Goal: Task Accomplishment & Management: Manage account settings

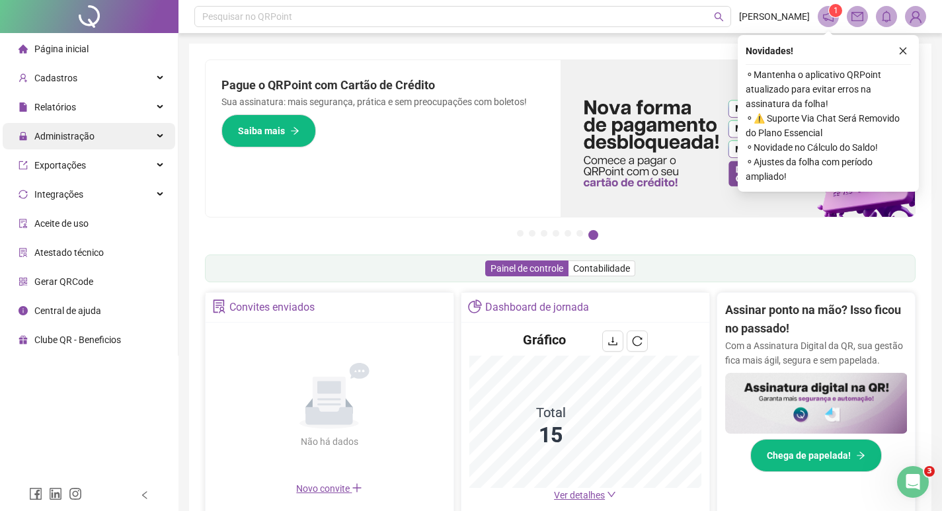
click at [57, 140] on span "Administração" at bounding box center [64, 136] width 60 height 11
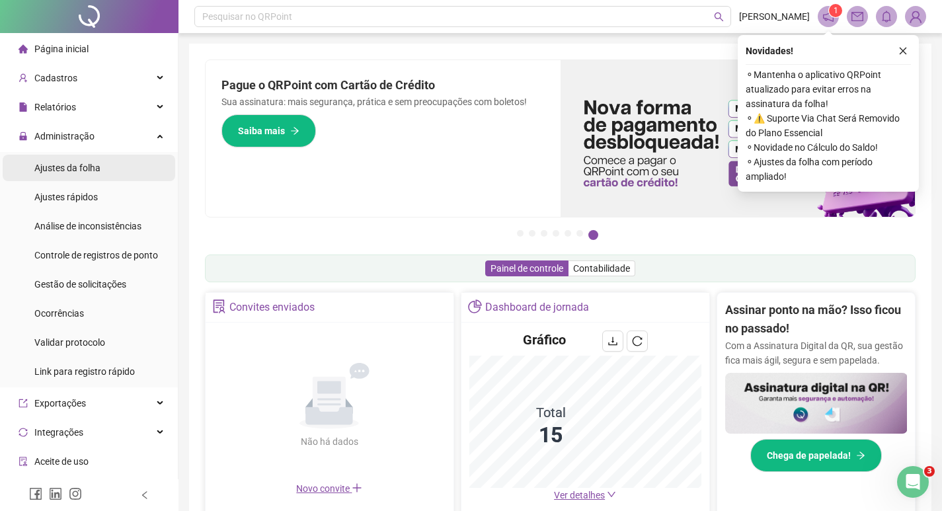
click at [67, 170] on span "Ajustes da folha" at bounding box center [67, 168] width 66 height 11
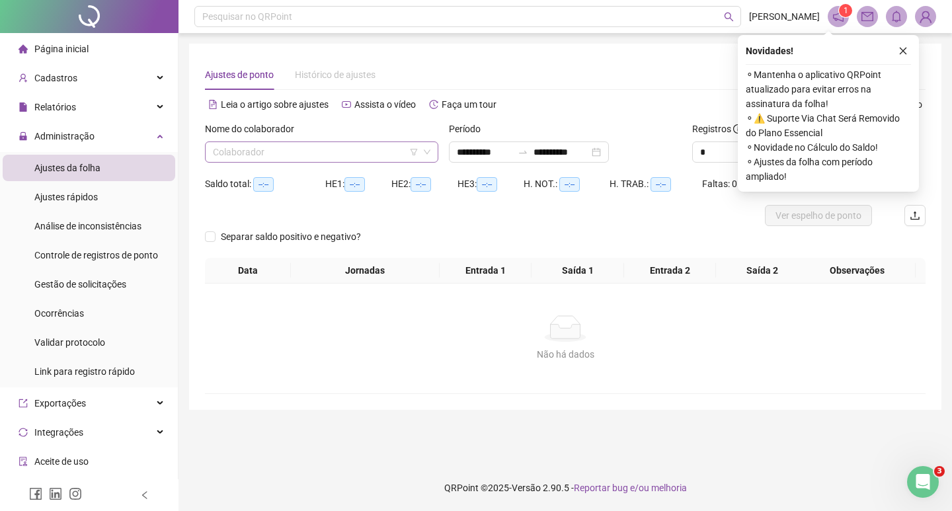
click at [276, 155] on input "search" at bounding box center [316, 152] width 206 height 20
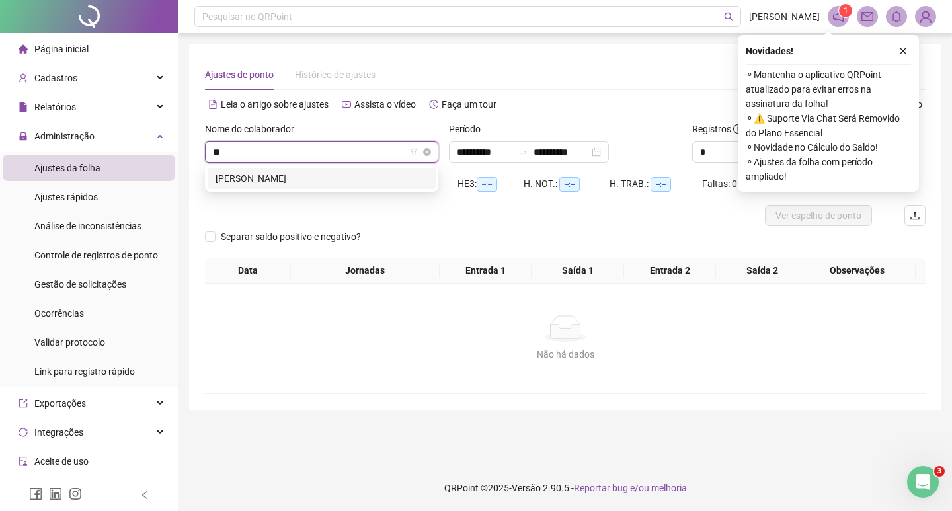
type input "***"
click at [266, 177] on div "[PERSON_NAME]" at bounding box center [322, 178] width 212 height 15
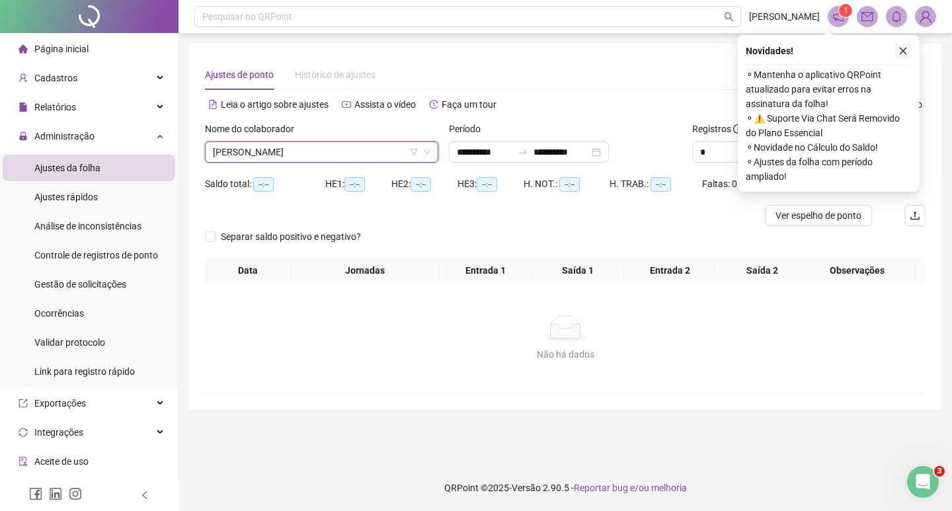
click at [902, 49] on icon "close" at bounding box center [903, 50] width 9 height 9
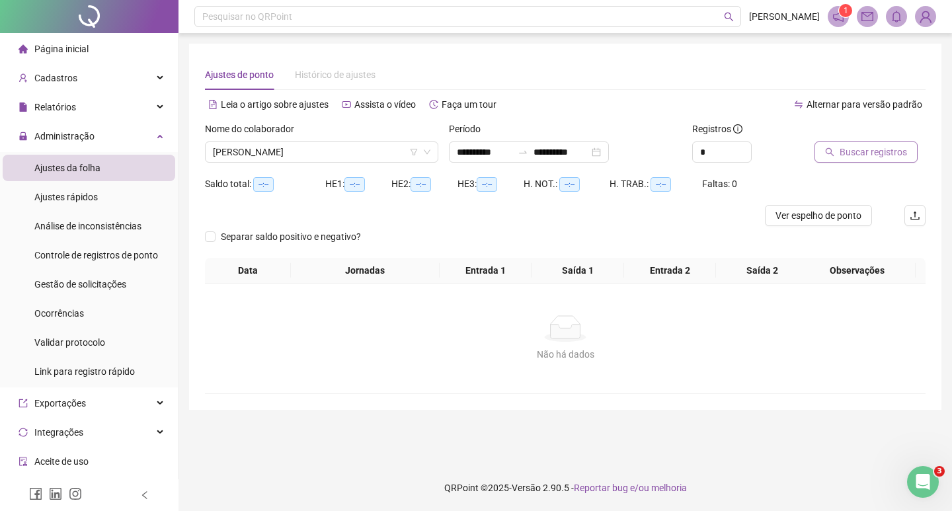
click at [859, 157] on span "Buscar registros" at bounding box center [873, 152] width 67 height 15
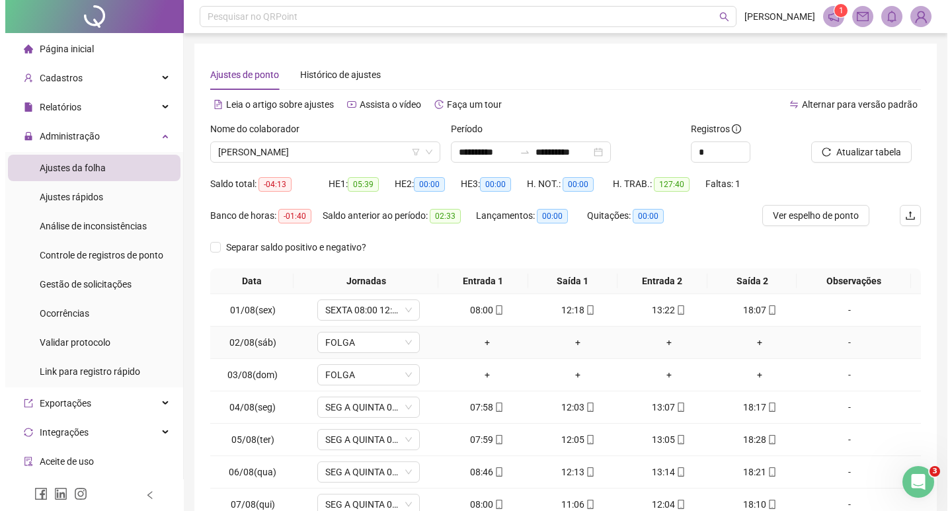
scroll to position [120, 0]
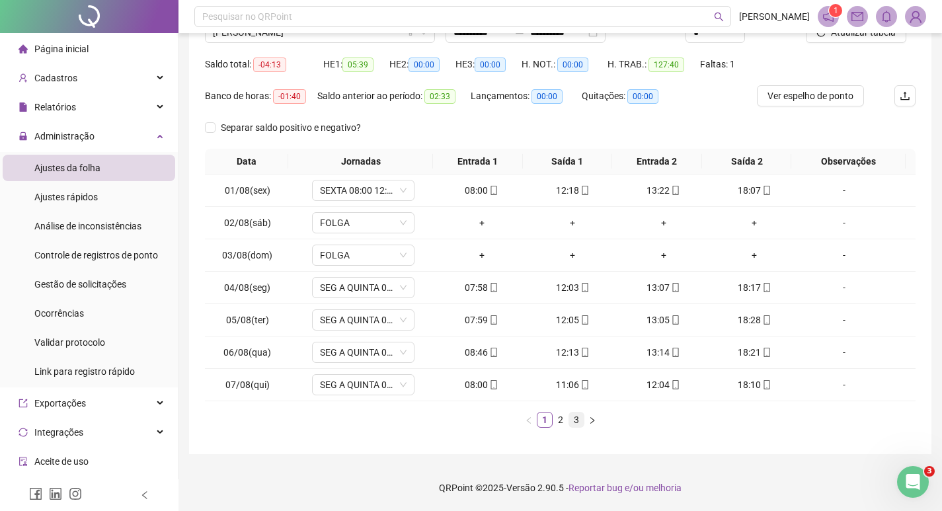
click at [575, 418] on link "3" at bounding box center [576, 420] width 15 height 15
click at [477, 389] on div "+" at bounding box center [482, 385] width 81 height 15
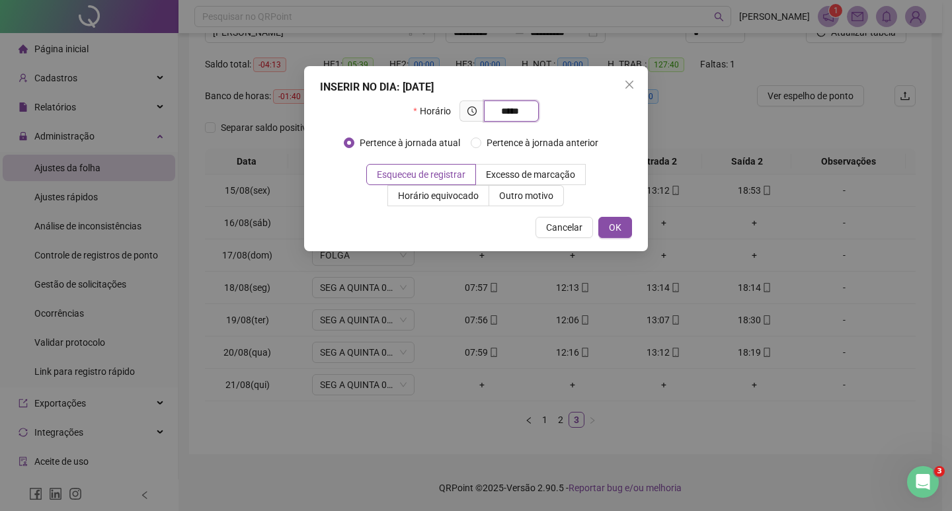
type input "*****"
click at [618, 223] on span "OK" at bounding box center [615, 227] width 13 height 15
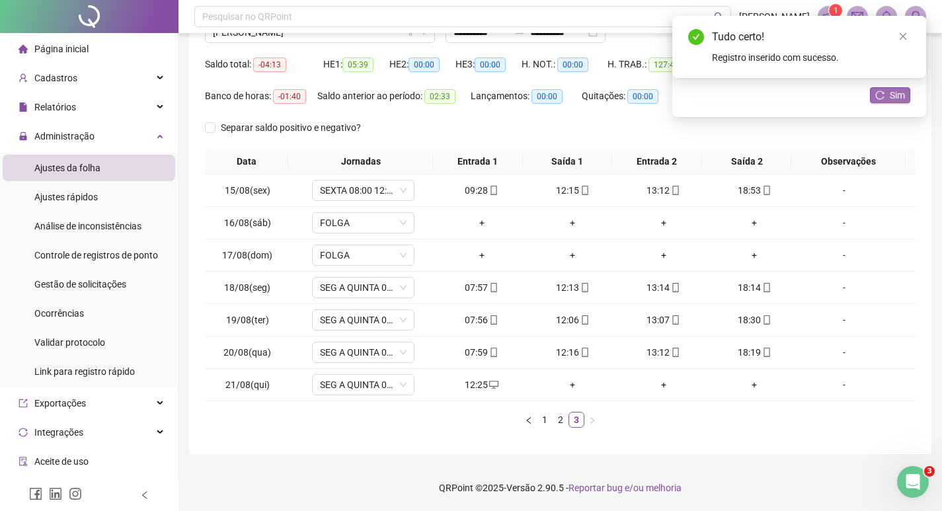
click at [886, 96] on button "Sim" at bounding box center [890, 95] width 40 height 16
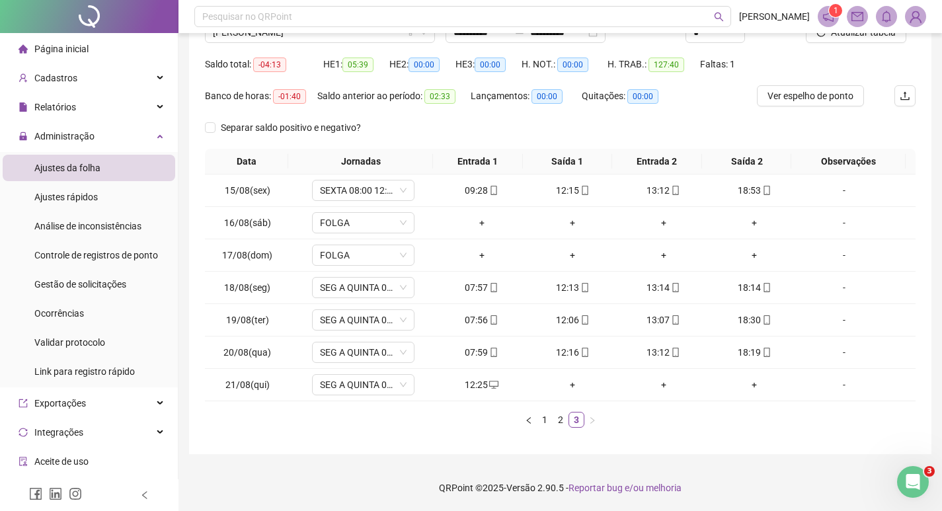
click at [914, 19] on img at bounding box center [916, 17] width 20 height 20
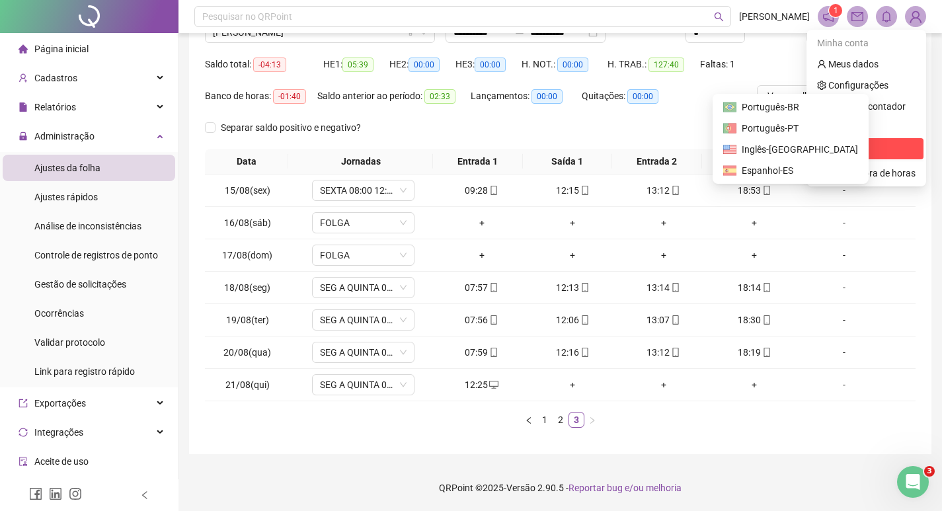
click at [834, 157] on li "Sair" at bounding box center [866, 148] width 114 height 21
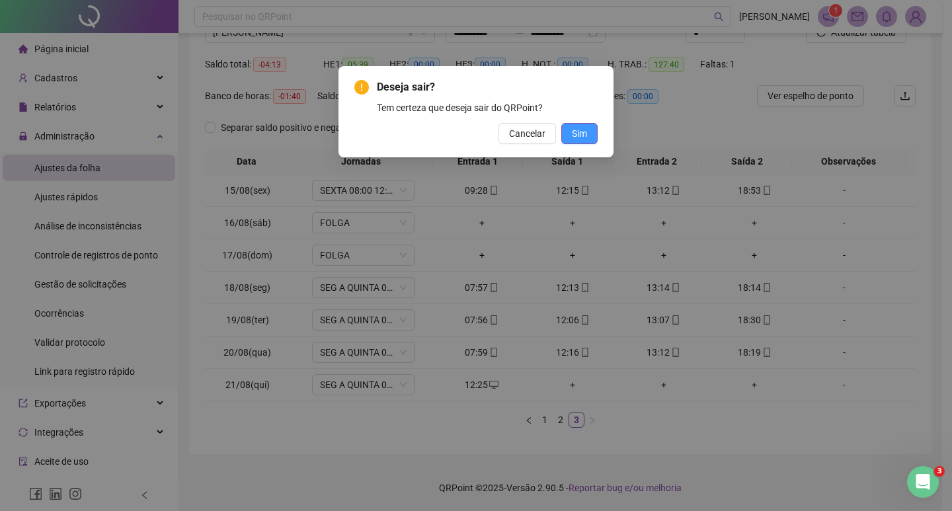
click at [575, 137] on span "Sim" at bounding box center [579, 133] width 15 height 15
